Goal: Task Accomplishment & Management: Manage account settings

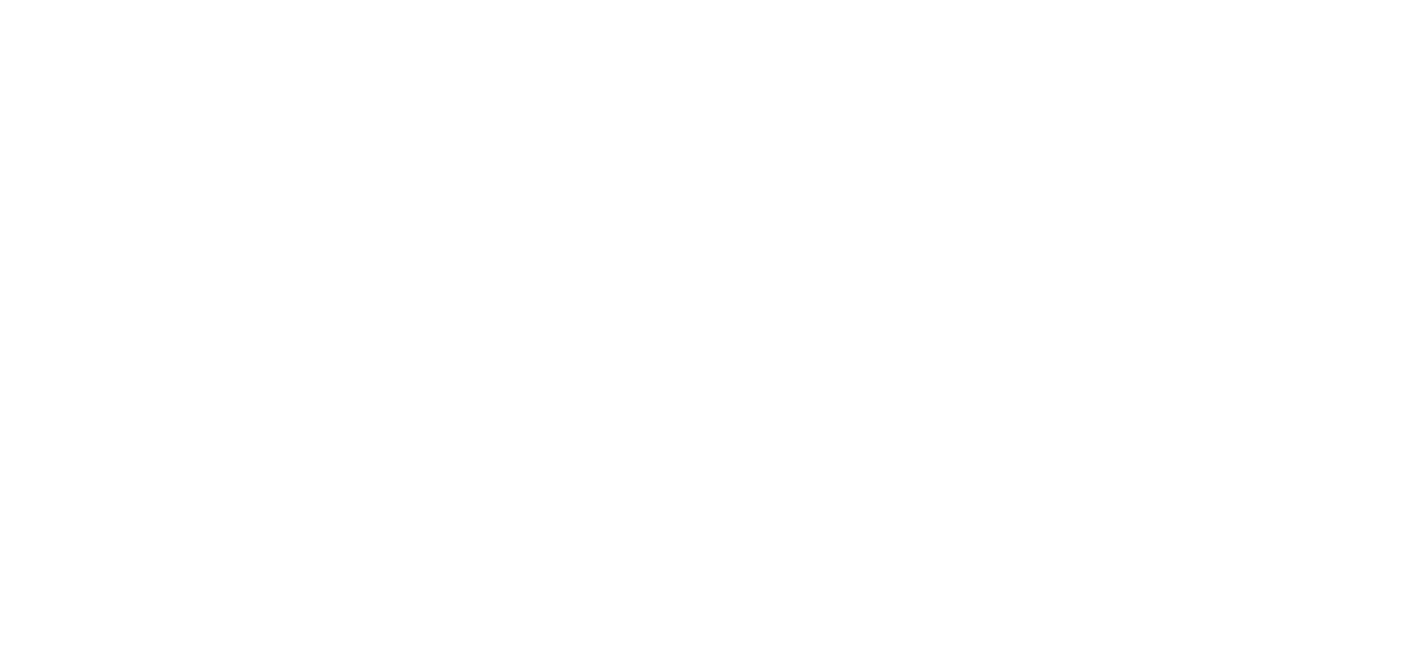
click at [450, 33] on div at bounding box center [700, 332] width 1401 height 665
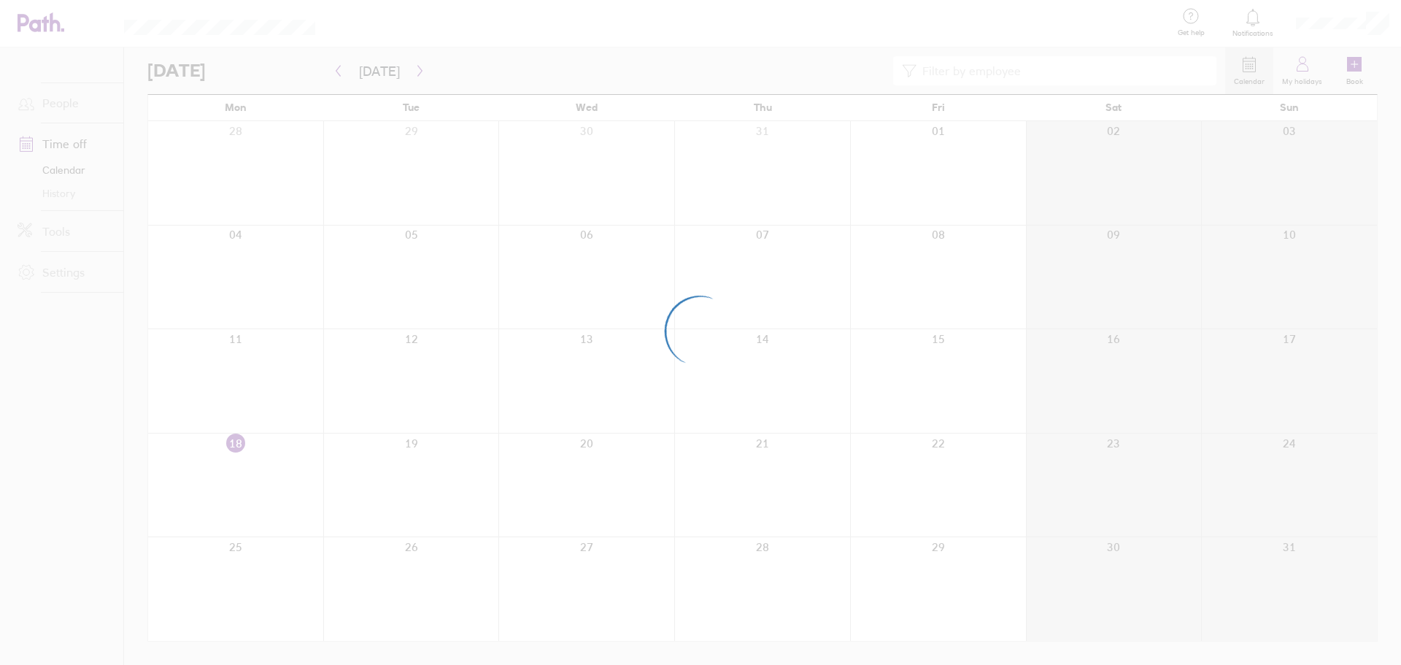
click at [576, 46] on div at bounding box center [700, 332] width 1401 height 665
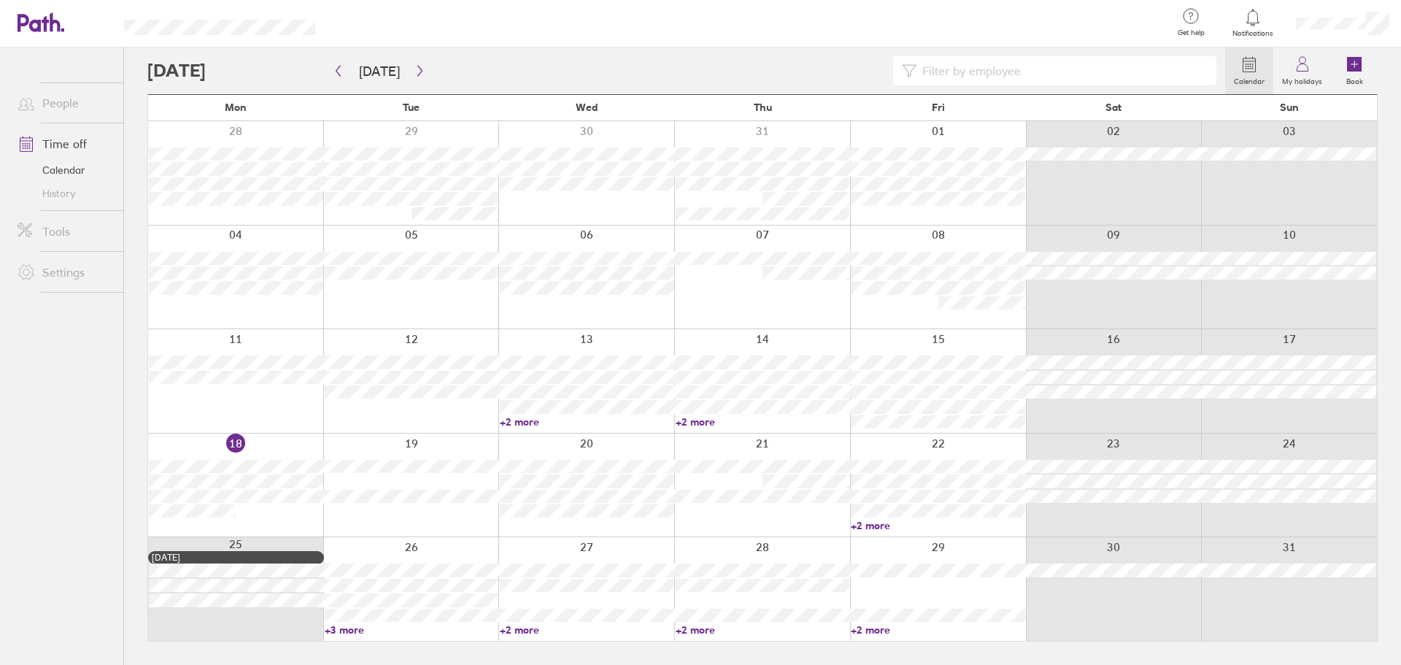
click at [517, 633] on link "+2 more" at bounding box center [587, 629] width 174 height 13
click at [76, 145] on link "Time off" at bounding box center [64, 143] width 117 height 29
click at [411, 64] on button "button" at bounding box center [420, 71] width 18 height 24
